Goal: Transaction & Acquisition: Purchase product/service

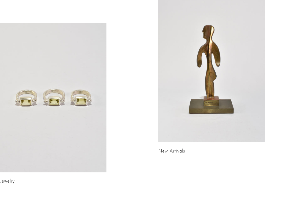
scroll to position [118, 0]
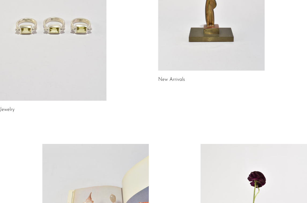
click at [57, 61] on link at bounding box center [53, 25] width 107 height 149
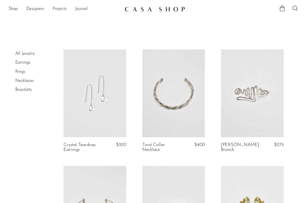
click at [22, 71] on link "Rings" at bounding box center [20, 72] width 10 height 4
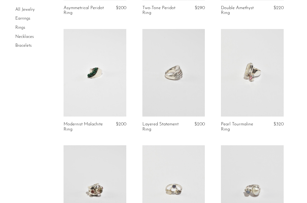
scroll to position [139, 0]
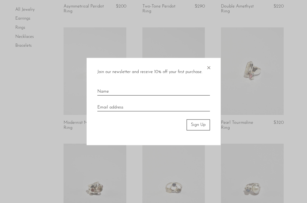
click at [210, 68] on span "×" at bounding box center [208, 66] width 5 height 17
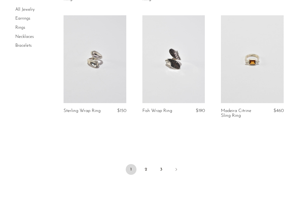
scroll to position [1311, 0]
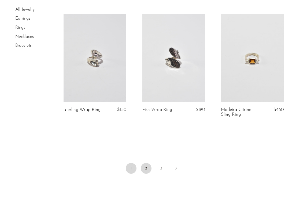
click at [145, 167] on link "2" at bounding box center [146, 168] width 11 height 11
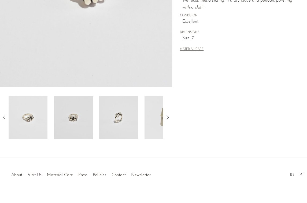
scroll to position [147, 0]
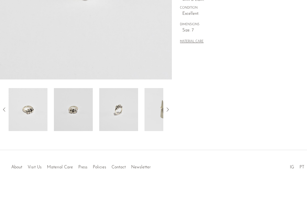
click at [171, 108] on div at bounding box center [86, 109] width 172 height 43
click at [168, 108] on icon at bounding box center [168, 109] width 6 height 6
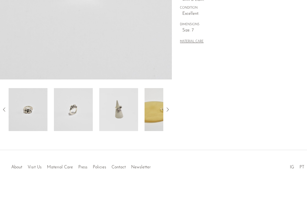
click at [168, 108] on icon at bounding box center [168, 109] width 6 height 6
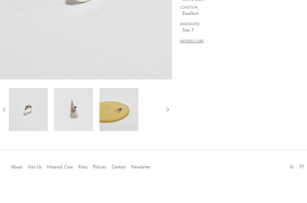
click at [168, 108] on icon at bounding box center [168, 109] width 6 height 6
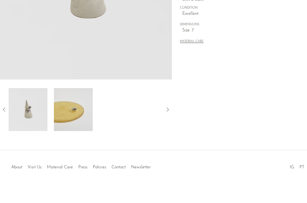
click at [80, 117] on img at bounding box center [73, 109] width 39 height 43
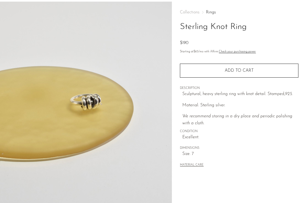
scroll to position [33, 0]
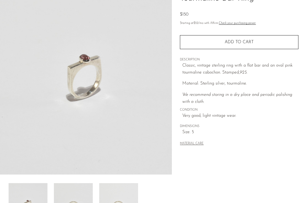
scroll to position [84, 0]
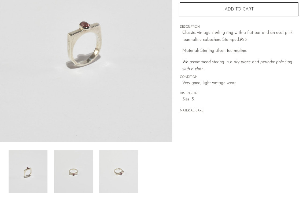
click at [69, 170] on img at bounding box center [73, 171] width 39 height 43
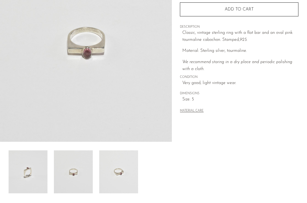
click at [130, 186] on img at bounding box center [118, 171] width 39 height 43
click at [23, 179] on img at bounding box center [28, 171] width 39 height 43
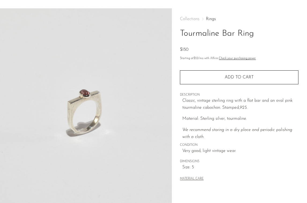
scroll to position [12, 0]
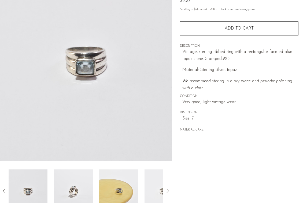
scroll to position [69, 0]
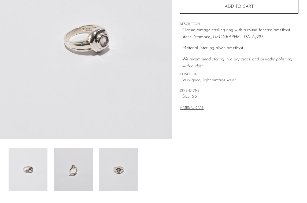
scroll to position [147, 0]
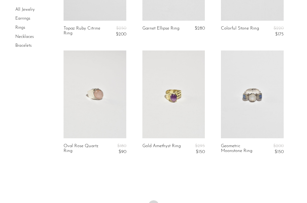
scroll to position [1374, 0]
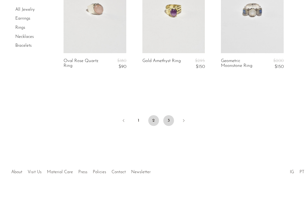
click at [169, 115] on link "3" at bounding box center [168, 120] width 11 height 11
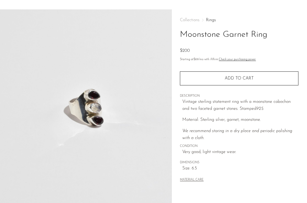
scroll to position [18, 0]
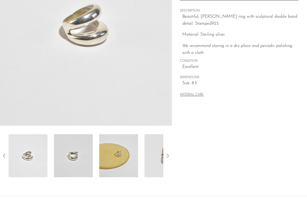
scroll to position [129, 0]
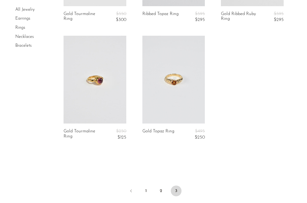
scroll to position [990, 0]
